Goal: Download file/media

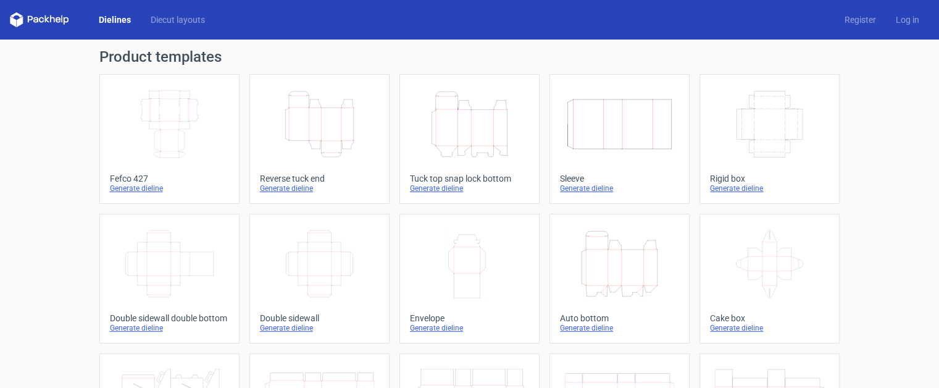
scroll to position [20, 0]
click at [619, 271] on icon "Height Depth Width" at bounding box center [619, 263] width 109 height 69
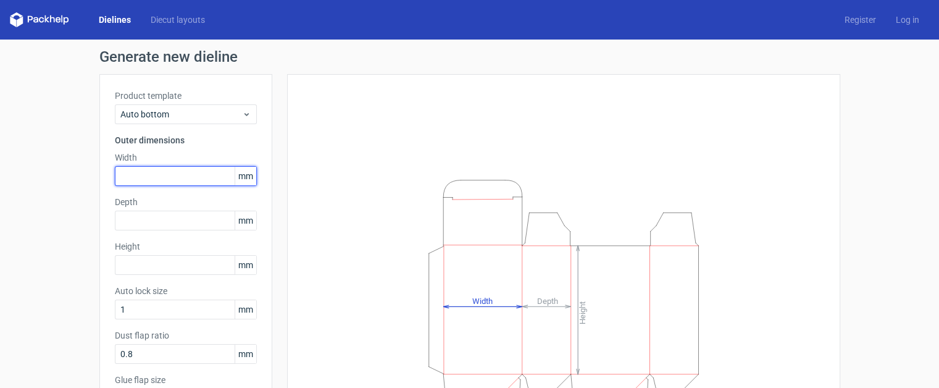
click at [164, 178] on input "text" at bounding box center [186, 176] width 142 height 20
type input "66"
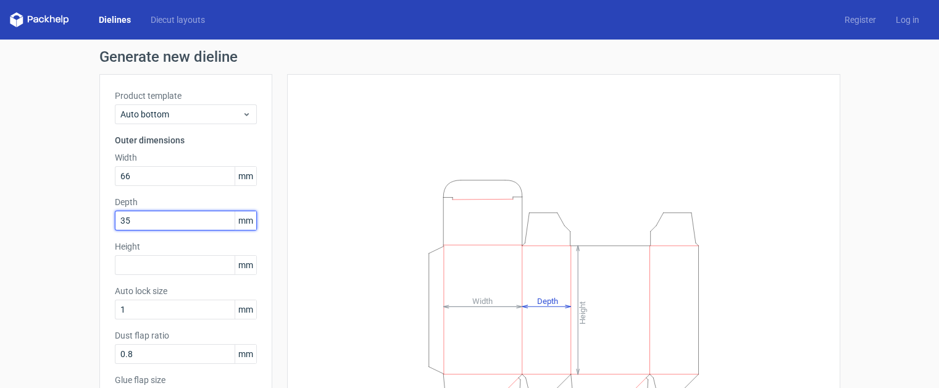
type input "35"
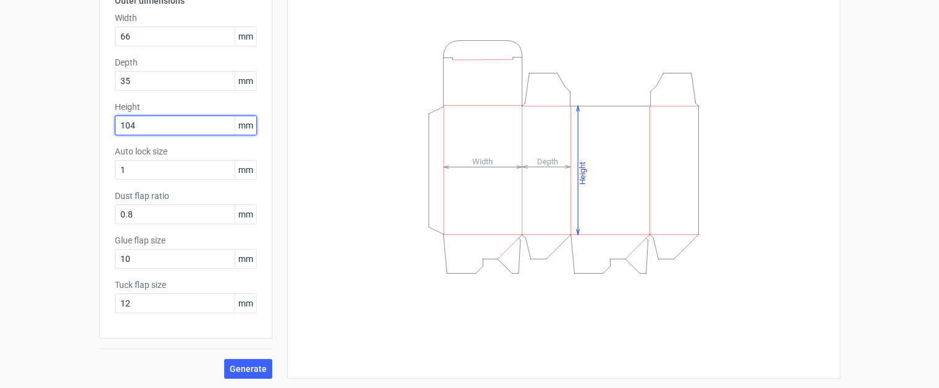
scroll to position [9, 0]
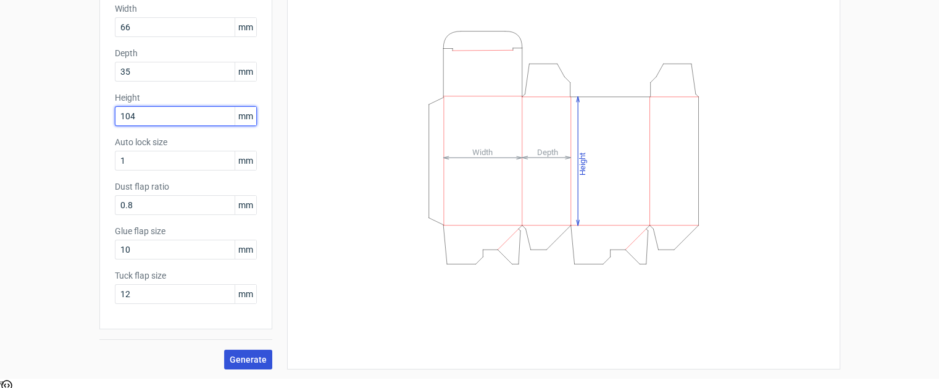
type input "104"
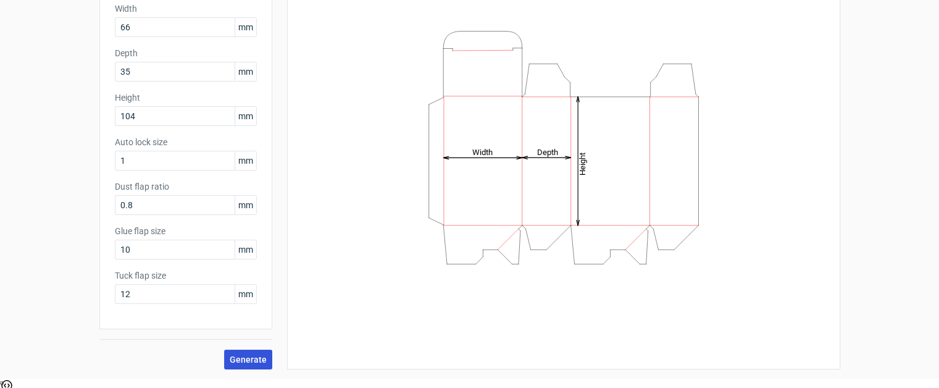
click at [225, 360] on button "Generate" at bounding box center [248, 359] width 48 height 20
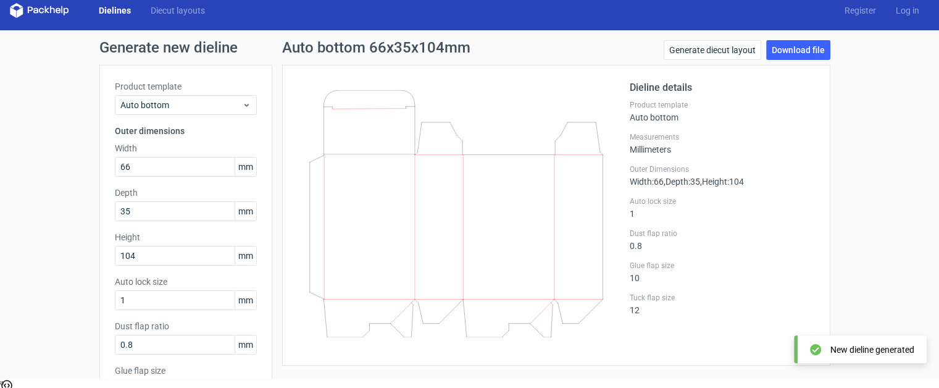
click at [761, 51] on div "Generate diecut layout Download file" at bounding box center [747, 52] width 167 height 25
click at [766, 49] on link "Download file" at bounding box center [798, 50] width 64 height 20
click at [875, 111] on div "Generate new dieline Product template Auto bottom Outer dimensions Width 66 mm …" at bounding box center [469, 274] width 939 height 488
